Goal: Complete application form

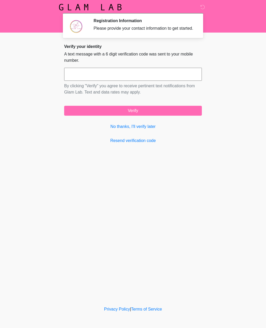
click at [149, 79] on input "text" at bounding box center [133, 74] width 138 height 13
type input "******"
click at [163, 116] on button "Verify" at bounding box center [133, 111] width 138 height 10
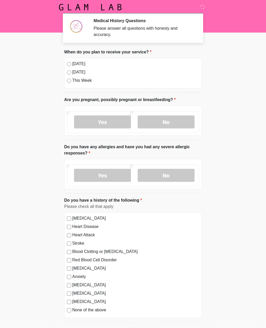
click at [79, 62] on label "[DATE]" at bounding box center [135, 64] width 127 height 6
click at [175, 122] on label "No" at bounding box center [166, 121] width 57 height 13
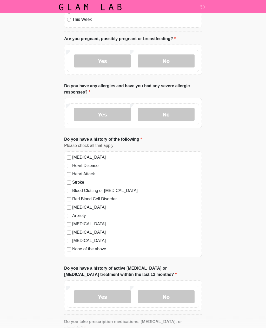
scroll to position [62, 0]
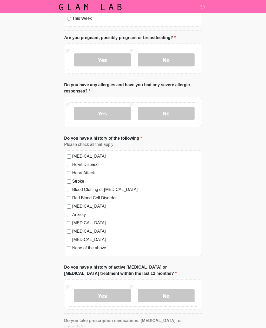
click at [178, 113] on label "No" at bounding box center [166, 113] width 57 height 13
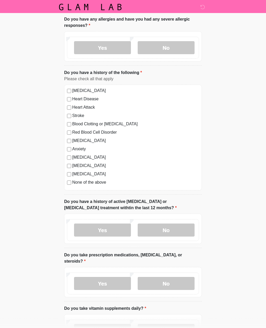
scroll to position [128, 0]
click at [97, 182] on label "None of the above" at bounding box center [135, 182] width 127 height 6
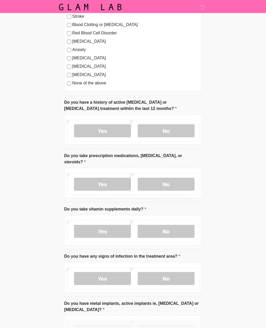
scroll to position [232, 0]
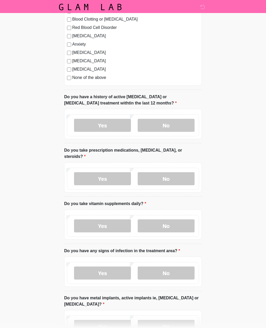
click at [177, 122] on label "No" at bounding box center [166, 125] width 57 height 13
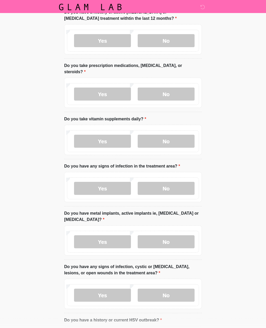
click at [182, 88] on label "No" at bounding box center [166, 94] width 57 height 13
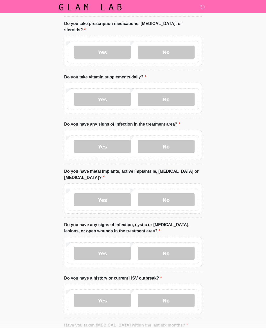
scroll to position [360, 0]
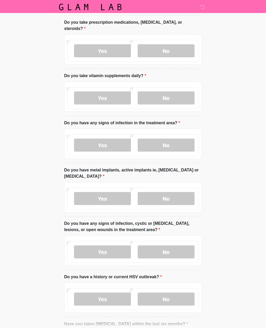
click at [179, 93] on label "No" at bounding box center [166, 98] width 57 height 13
click at [113, 91] on label "Yes" at bounding box center [102, 97] width 57 height 13
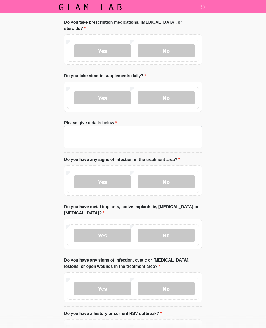
click at [179, 91] on label "No" at bounding box center [166, 97] width 57 height 13
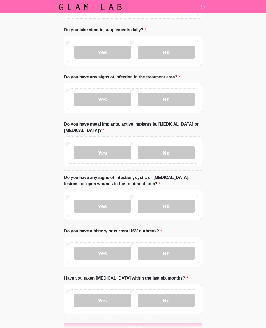
scroll to position [414, 0]
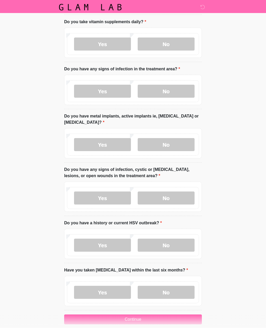
click at [182, 85] on label "No" at bounding box center [166, 91] width 57 height 13
click at [175, 138] on label "No" at bounding box center [166, 144] width 57 height 13
click at [179, 191] on label "No" at bounding box center [166, 197] width 57 height 13
click at [176, 238] on label "No" at bounding box center [166, 244] width 57 height 13
click at [172, 285] on label "No" at bounding box center [166, 291] width 57 height 13
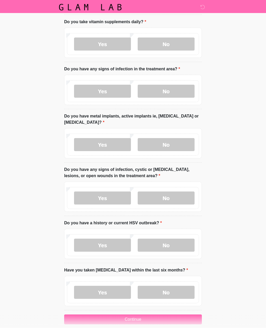
click at [154, 314] on button "Continue" at bounding box center [133, 319] width 138 height 10
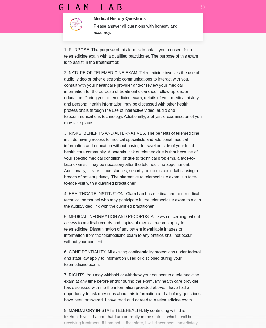
scroll to position [0, 0]
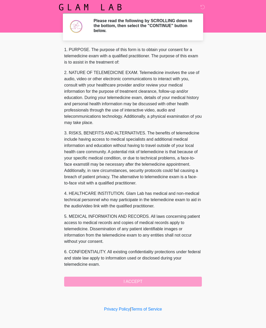
click at [156, 278] on div "1. PURPOSE. The purpose of this form is to obtain your consent for a telemedici…" at bounding box center [133, 167] width 138 height 240
click at [156, 279] on div "1. PURPOSE. The purpose of this form is to obtain your consent for a telemedici…" at bounding box center [133, 167] width 138 height 240
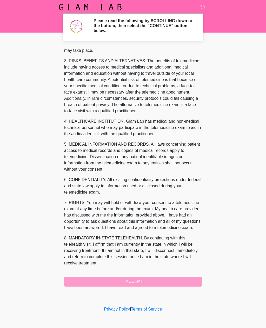
click at [146, 280] on button "I ACCEPT" at bounding box center [133, 281] width 138 height 10
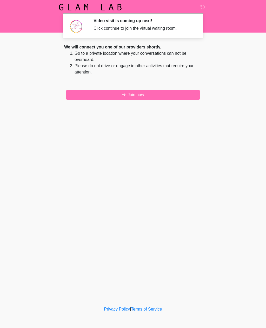
click at [148, 96] on button "Join now" at bounding box center [133, 95] width 134 height 10
